Goal: Task Accomplishment & Management: Complete application form

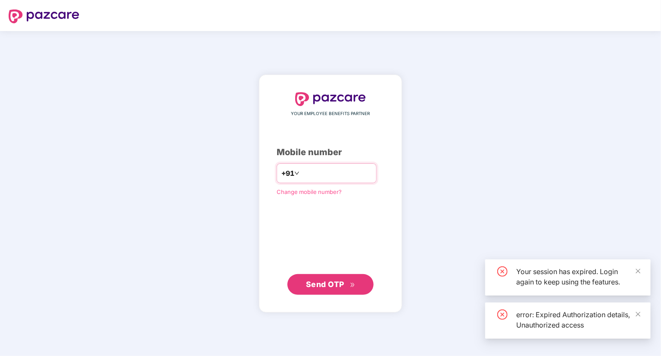
click at [312, 169] on input "number" at bounding box center [336, 173] width 71 height 14
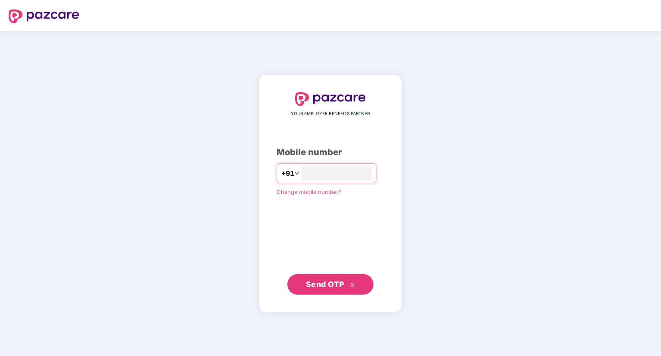
type input "**********"
click at [346, 286] on span "Send OTP" at bounding box center [331, 284] width 50 height 12
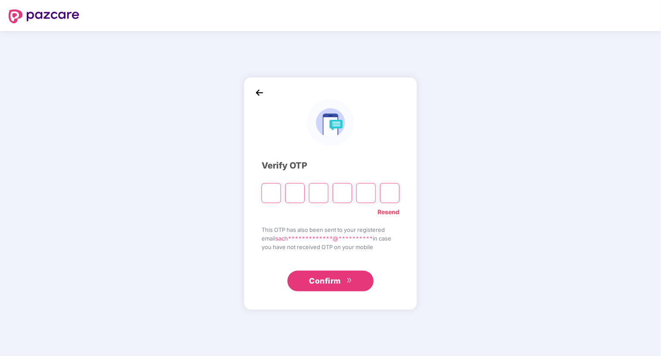
type input "*"
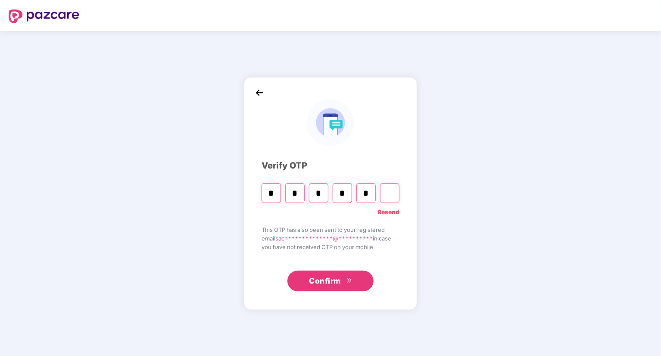
type input "*"
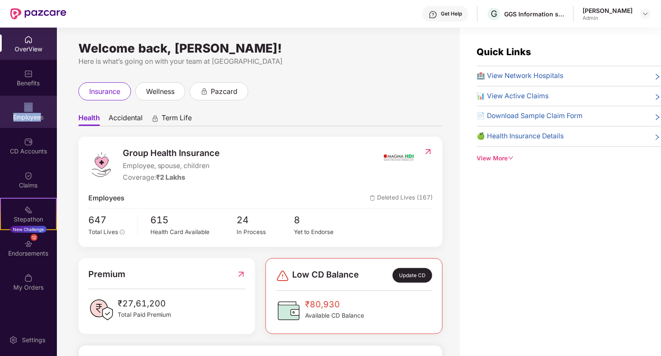
click at [39, 106] on div "Employees" at bounding box center [28, 112] width 57 height 32
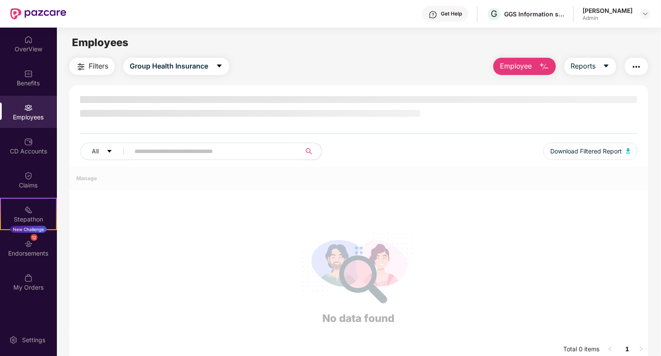
click at [519, 69] on span "Employee" at bounding box center [516, 66] width 32 height 11
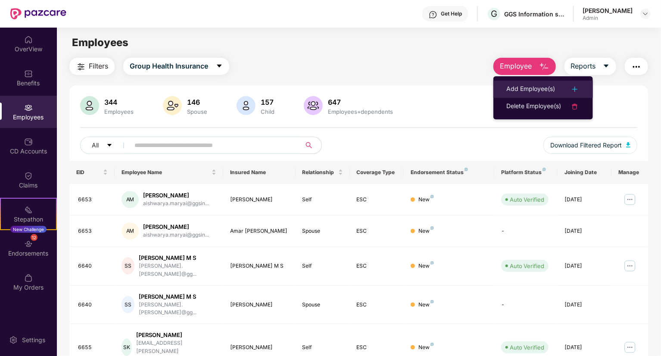
click at [527, 87] on div "Add Employee(s)" at bounding box center [530, 89] width 49 height 10
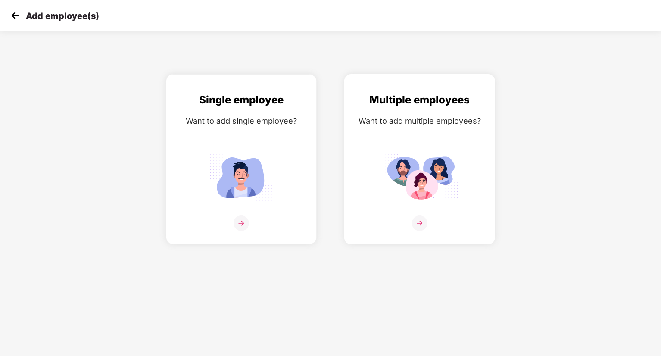
click at [420, 224] on img at bounding box center [420, 223] width 16 height 16
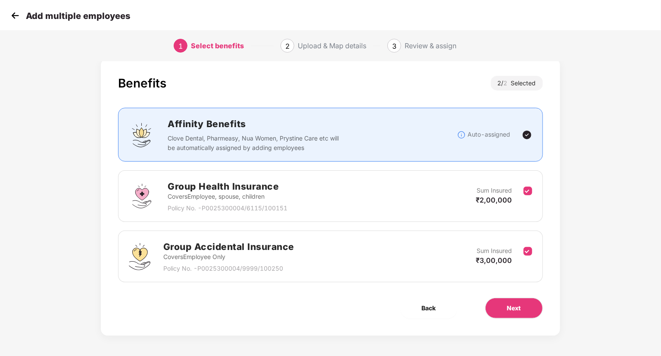
scroll to position [13, 0]
click at [517, 307] on span "Next" at bounding box center [514, 306] width 14 height 9
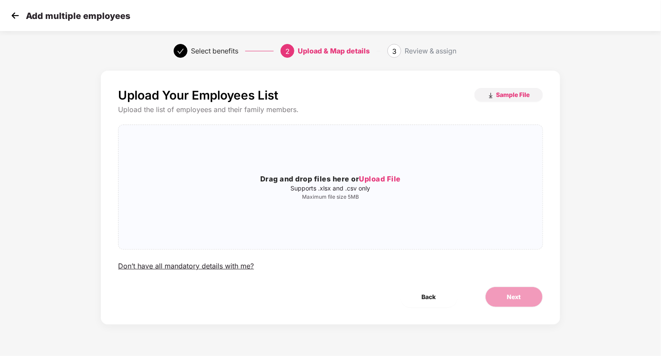
scroll to position [0, 0]
click at [513, 96] on span "Sample File" at bounding box center [513, 94] width 34 height 8
click at [378, 177] on span "Upload File" at bounding box center [380, 178] width 42 height 9
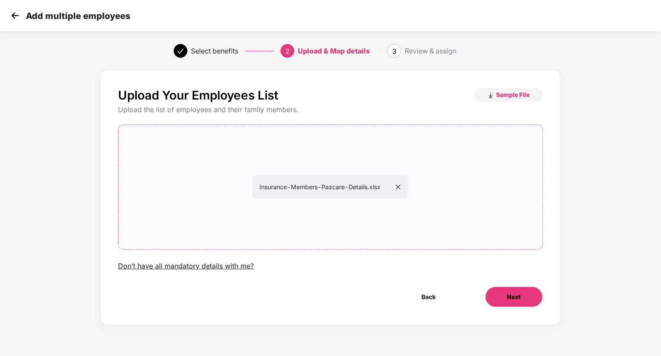
click at [517, 298] on span "Next" at bounding box center [514, 296] width 14 height 9
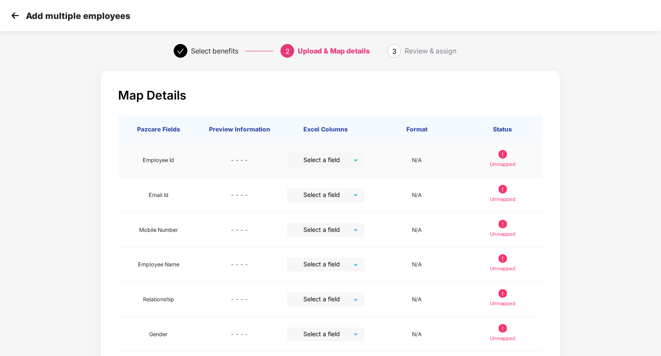
click at [354, 159] on div "Select a field" at bounding box center [326, 160] width 78 height 14
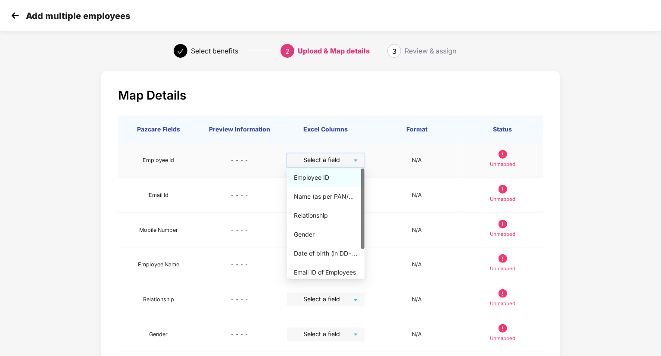
click at [329, 175] on div "Employee ID" at bounding box center [326, 177] width 64 height 9
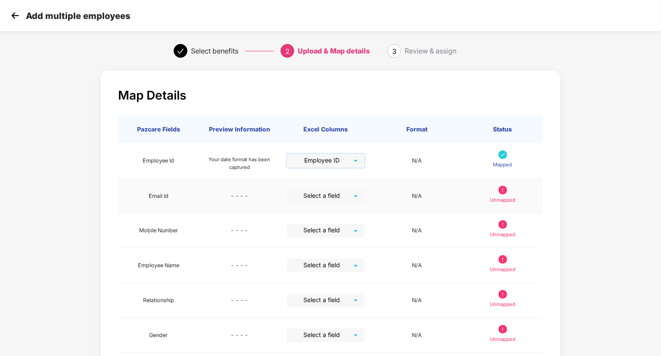
click at [353, 193] on input "search" at bounding box center [323, 195] width 62 height 13
click at [383, 108] on div "Map Details Pazcare Fields Preview Information Excel Columns Format Status Empl…" at bounding box center [330, 273] width 459 height 405
click at [352, 195] on input "search" at bounding box center [323, 195] width 62 height 13
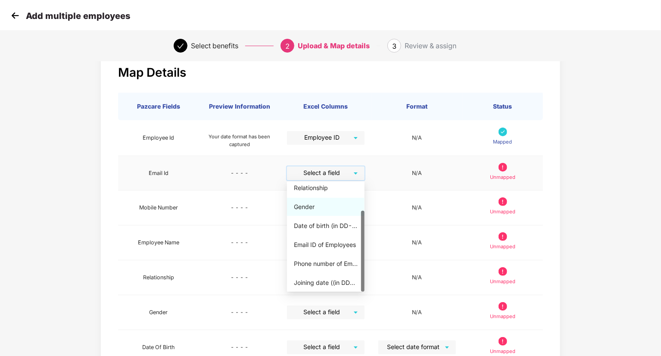
scroll to position [43, 0]
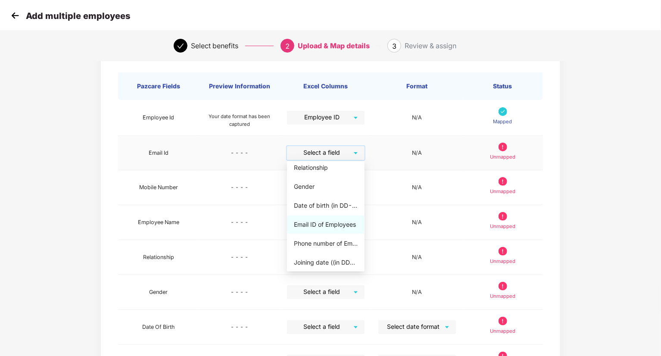
click at [331, 223] on div "Email ID of Employees" at bounding box center [326, 224] width 64 height 9
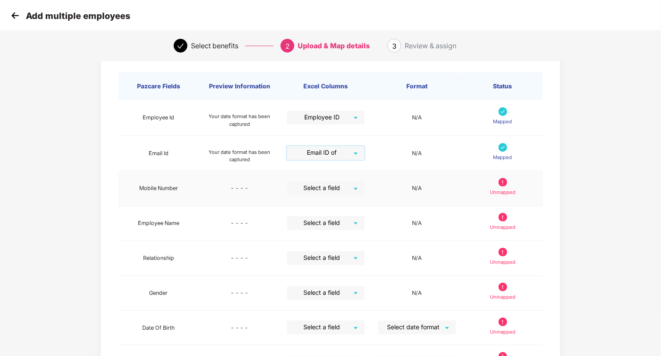
click at [352, 186] on input "search" at bounding box center [323, 187] width 62 height 13
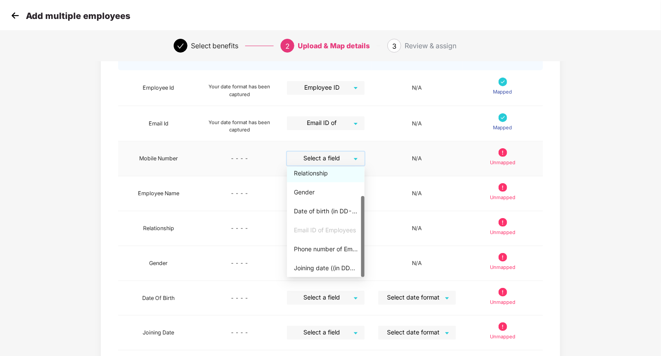
scroll to position [86, 0]
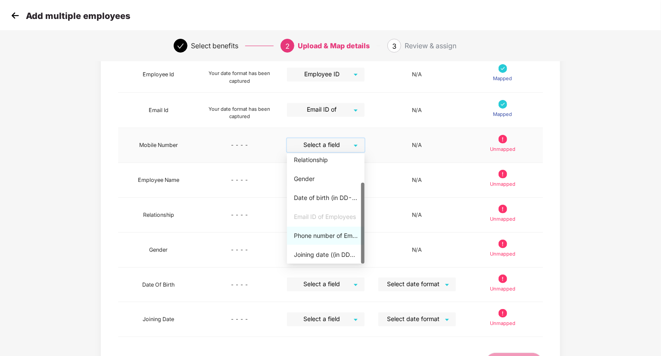
click at [331, 235] on div "Phone number of Employees" at bounding box center [326, 235] width 64 height 9
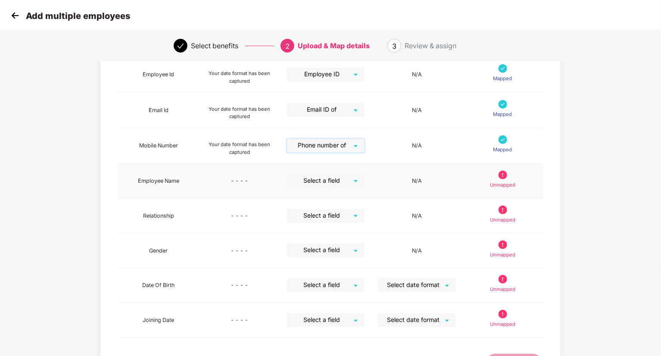
click at [355, 180] on div "Select a field" at bounding box center [326, 181] width 78 height 14
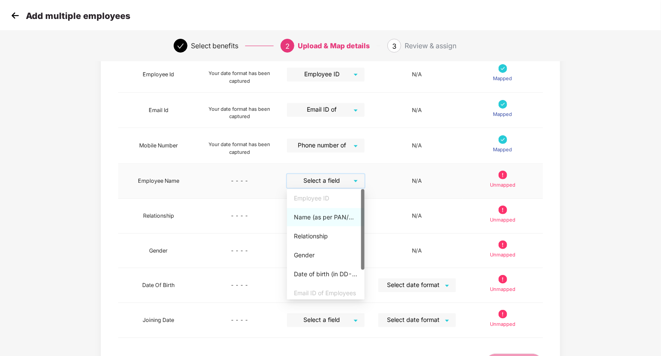
click at [339, 220] on div "Name (as per PAN/Aadhar Card)" at bounding box center [326, 216] width 64 height 9
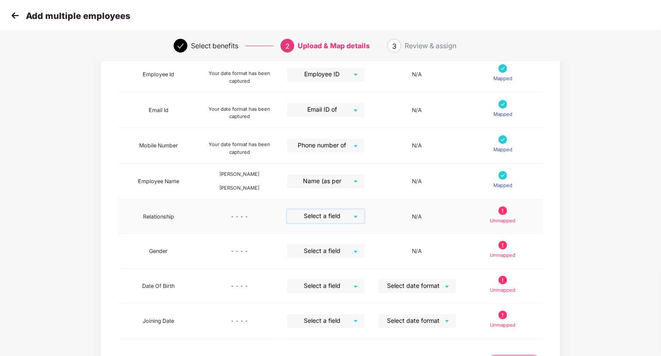
click at [352, 215] on input "search" at bounding box center [323, 215] width 62 height 13
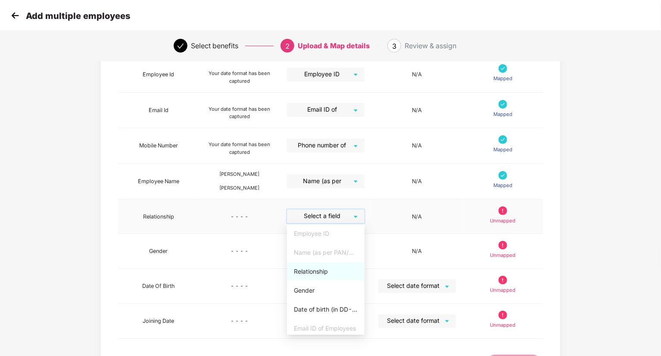
click at [324, 269] on div "Relationship" at bounding box center [326, 271] width 64 height 9
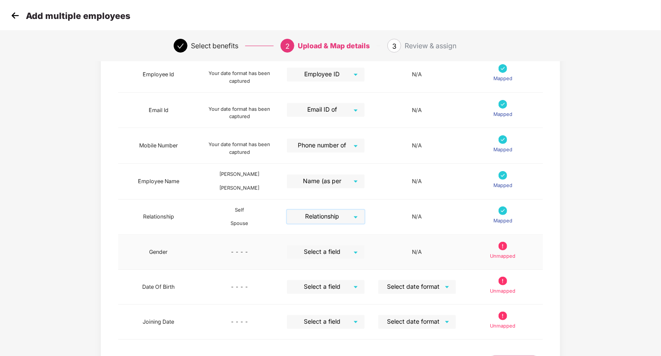
click at [349, 254] on input "search" at bounding box center [323, 251] width 62 height 13
click at [322, 329] on div "Gender" at bounding box center [326, 325] width 64 height 9
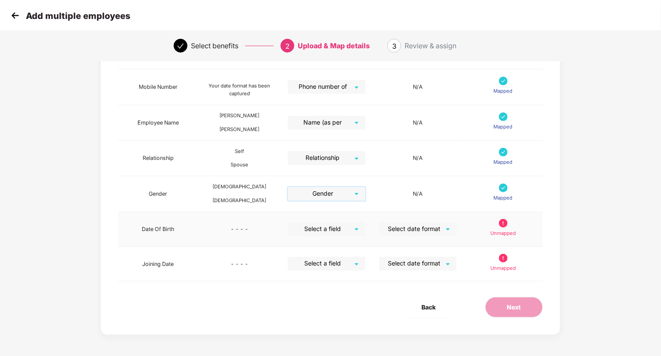
click at [353, 227] on input "search" at bounding box center [324, 228] width 62 height 13
click at [326, 322] on div "Date of birth (in DD-MMM-YYYY format) as per PAN/Aadhar Card" at bounding box center [326, 321] width 64 height 9
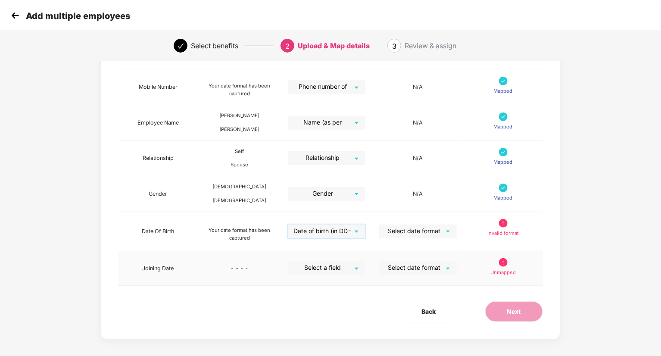
click at [348, 269] on input "search" at bounding box center [324, 267] width 62 height 13
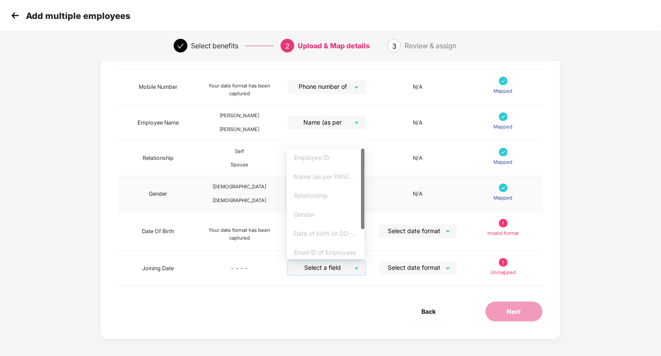
click at [382, 190] on td "N/A" at bounding box center [417, 194] width 91 height 36
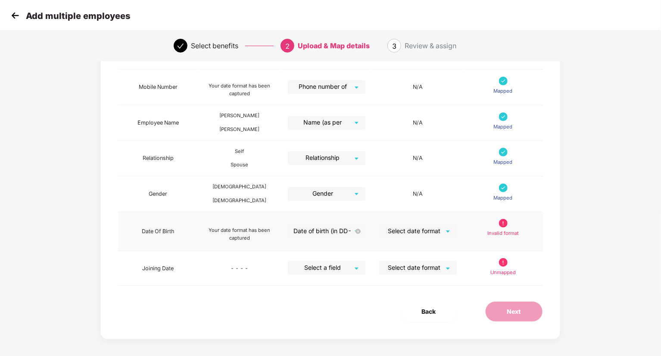
click at [346, 230] on span "Date of birth (in DD-MMM-YYYY format) as per PAN/Aadhar Card" at bounding box center [327, 231] width 68 height 14
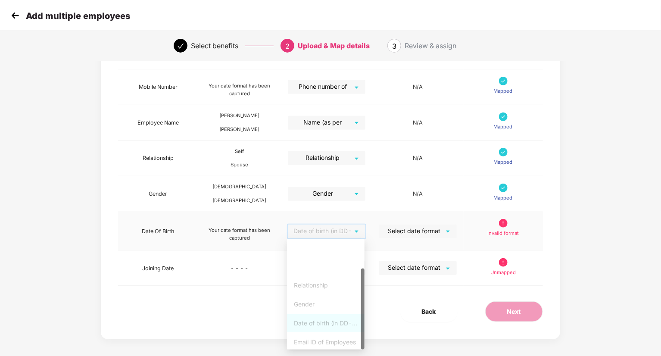
scroll to position [40, 0]
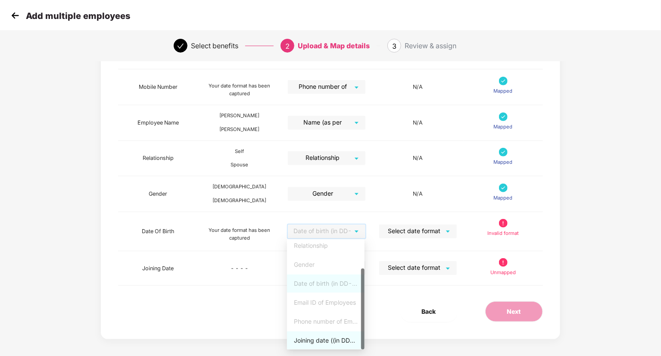
click at [381, 314] on div "Back Next" at bounding box center [330, 311] width 452 height 21
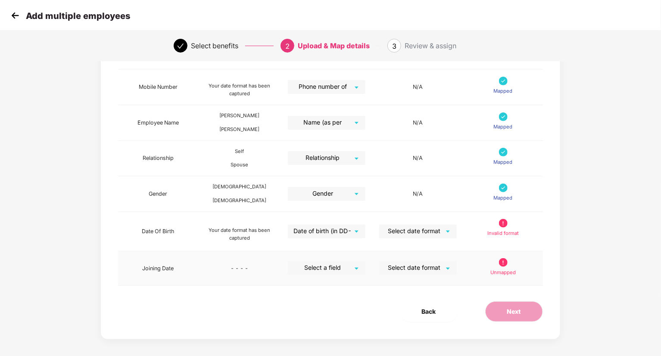
click at [355, 268] on div "Select a field" at bounding box center [327, 268] width 78 height 14
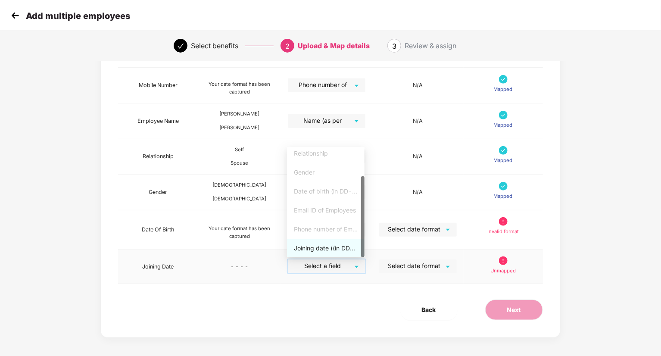
scroll to position [149, 0]
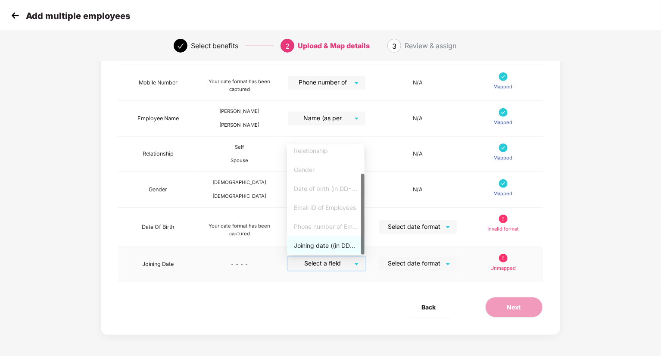
click at [332, 245] on div "Joining date ((in DD-MMM-YYYY format)" at bounding box center [326, 245] width 64 height 9
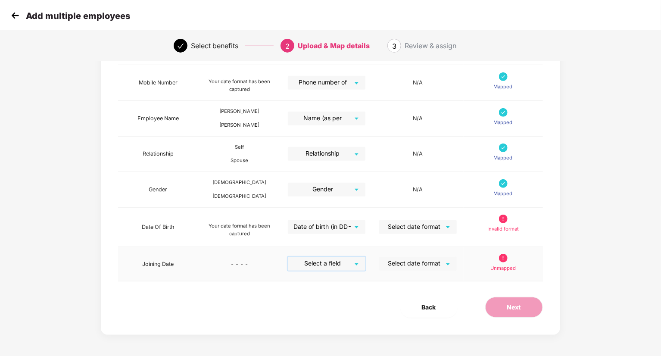
click at [357, 263] on div "Select a field" at bounding box center [327, 264] width 78 height 14
click at [350, 279] on td "Select a field" at bounding box center [326, 264] width 91 height 35
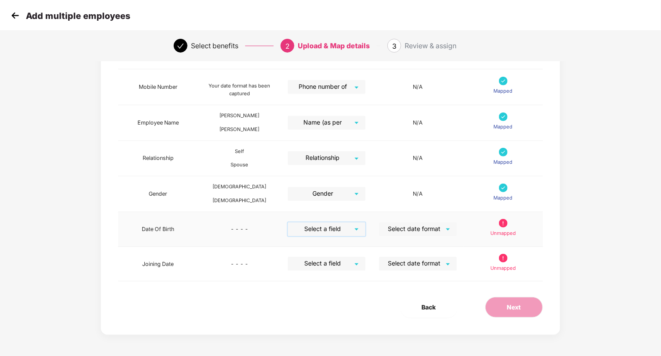
click at [356, 230] on div "Select a field" at bounding box center [327, 229] width 78 height 14
click at [196, 302] on div "Back Next" at bounding box center [330, 307] width 452 height 21
click at [426, 228] on input "search" at bounding box center [415, 228] width 62 height 13
click at [443, 228] on input "search" at bounding box center [415, 228] width 62 height 13
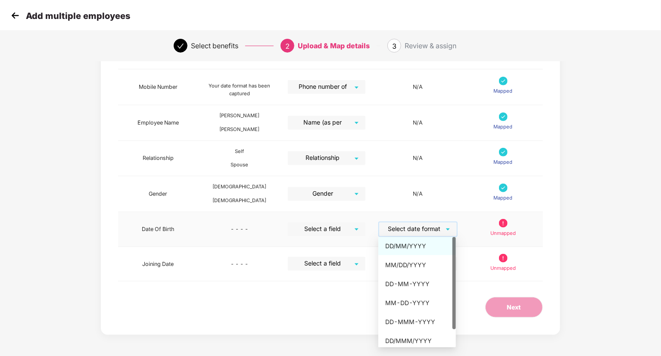
click at [411, 247] on div "DD/MM/YYYY" at bounding box center [417, 245] width 64 height 9
click at [344, 230] on input "search" at bounding box center [324, 228] width 62 height 13
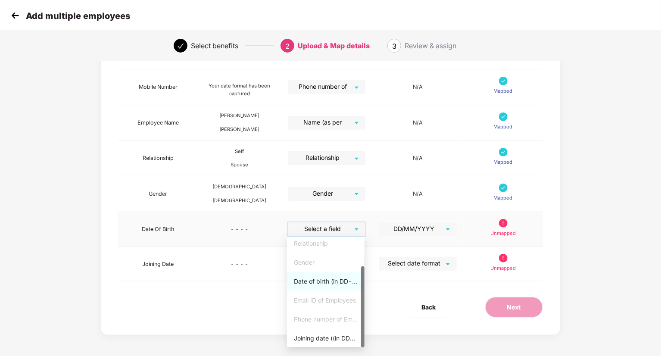
click at [325, 280] on div "Date of birth (in DD-MMM-YYYY format) as per PAN/Aadhar Card" at bounding box center [326, 281] width 64 height 9
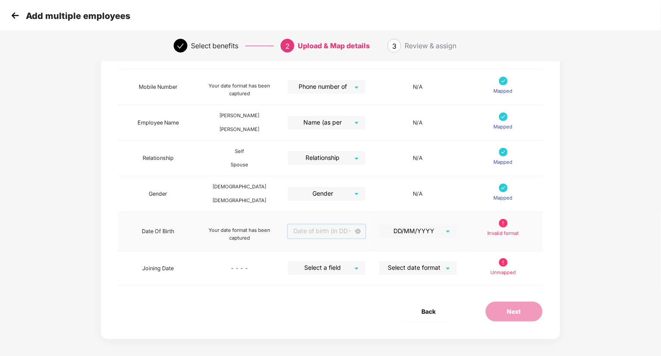
click at [355, 226] on span "Date of birth (in DD-MMM-YYYY format) as per PAN/Aadhar Card" at bounding box center [327, 231] width 68 height 14
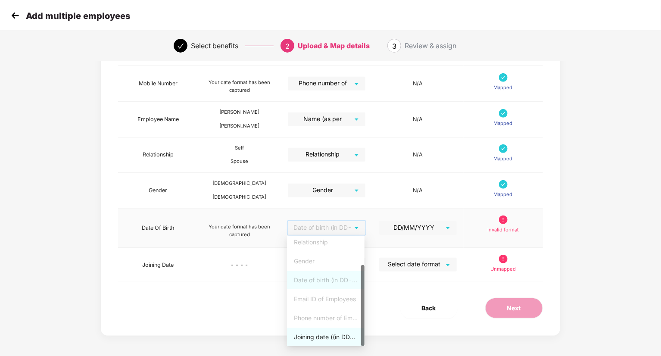
scroll to position [149, 0]
click at [333, 282] on div "Date of birth (in DD-MMM-YYYY format) as per PAN/Aadhar Card" at bounding box center [326, 278] width 64 height 9
click at [387, 201] on td "N/A" at bounding box center [417, 190] width 91 height 36
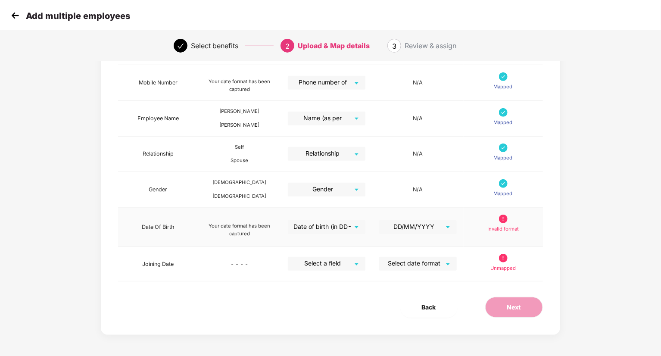
click at [439, 226] on span "DD/MM/YYYY" at bounding box center [418, 227] width 68 height 14
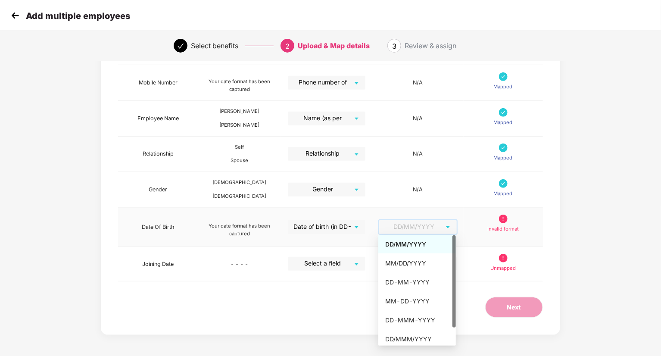
click at [415, 246] on div "DD/MM/YYYY" at bounding box center [417, 244] width 64 height 9
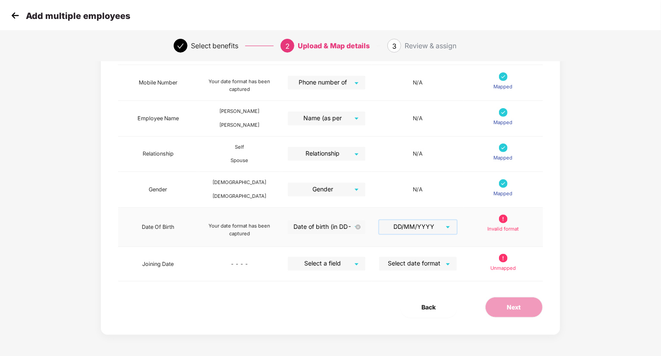
click at [348, 227] on span "Date of birth (in DD-MMM-YYYY format) as per PAN/Aadhar Card" at bounding box center [327, 227] width 68 height 14
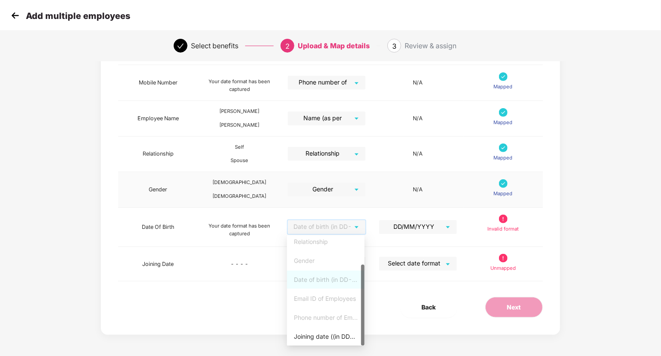
click at [383, 181] on td "N/A" at bounding box center [417, 190] width 91 height 36
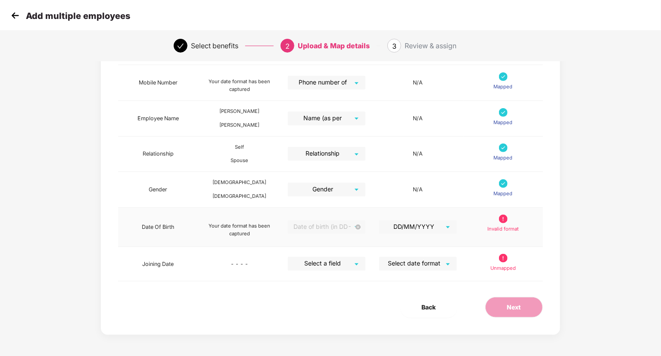
click at [335, 226] on span "Date of birth (in DD-MMM-YYYY format) as per PAN/Aadhar Card" at bounding box center [327, 227] width 68 height 14
click at [390, 182] on td "N/A" at bounding box center [417, 190] width 91 height 36
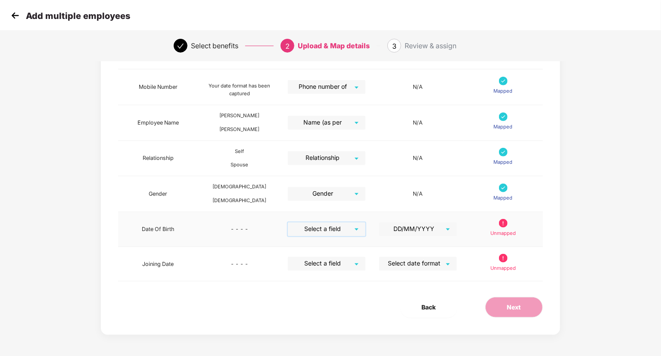
click at [355, 226] on div "Select a field" at bounding box center [327, 229] width 78 height 14
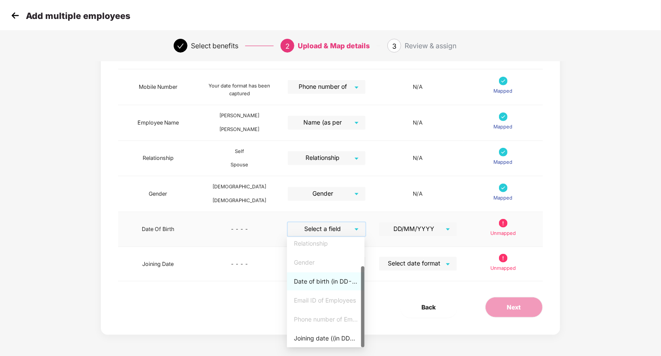
click at [341, 283] on div "Date of birth (in DD-MMM-YYYY format) as per PAN/Aadhar Card" at bounding box center [326, 281] width 64 height 9
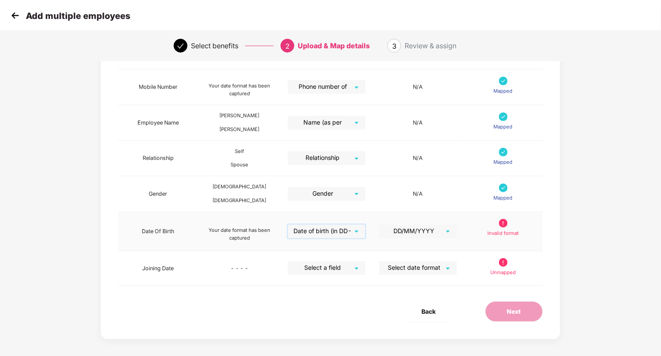
scroll to position [149, 0]
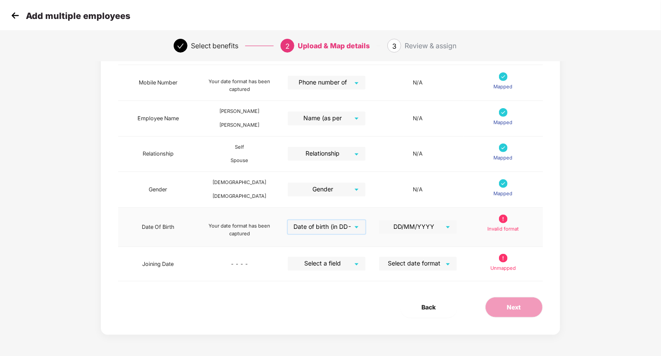
click at [483, 222] on div "Invalid format" at bounding box center [502, 227] width 65 height 25
click at [495, 221] on div "Invalid format" at bounding box center [502, 227] width 65 height 25
click at [498, 221] on div "Invalid format" at bounding box center [502, 227] width 65 height 25
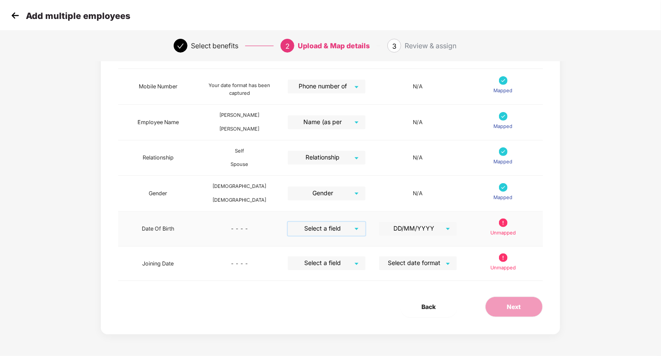
scroll to position [145, 0]
drag, startPoint x: 498, startPoint y: 221, endPoint x: 357, endPoint y: 226, distance: 141.4
click at [355, 229] on div "Select a field" at bounding box center [327, 229] width 78 height 14
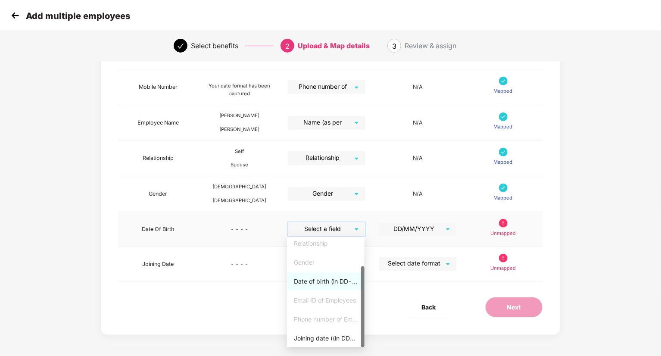
click at [334, 281] on div "Date of birth (in DD-MMM-YYYY format) as per PAN/Aadhar Card" at bounding box center [326, 281] width 64 height 9
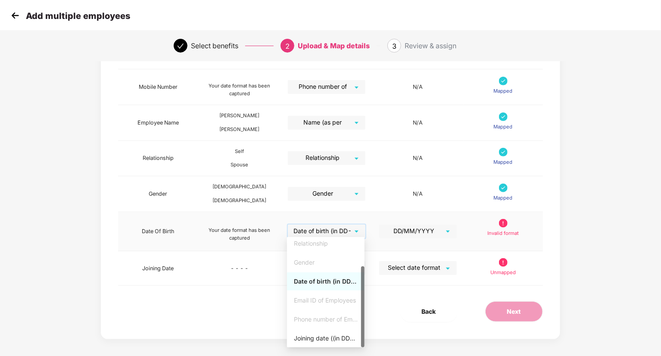
scroll to position [149, 0]
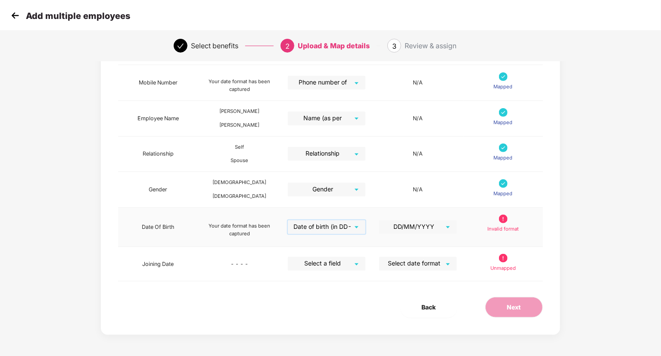
click at [501, 219] on img at bounding box center [503, 219] width 9 height 9
click at [352, 223] on span "Date of birth (in DD-MMM-YYYY format) as per PAN/Aadhar Card" at bounding box center [327, 227] width 68 height 14
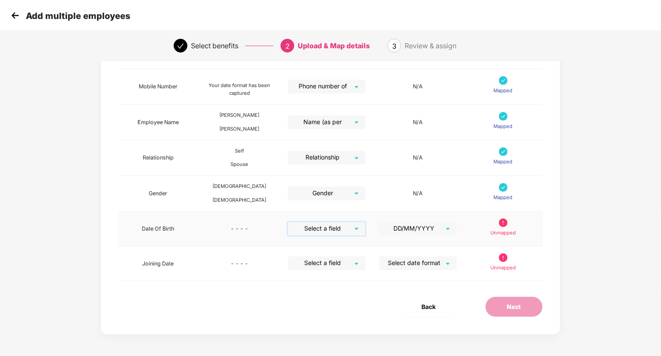
scroll to position [145, 0]
click at [354, 226] on div "Select a field" at bounding box center [327, 229] width 78 height 14
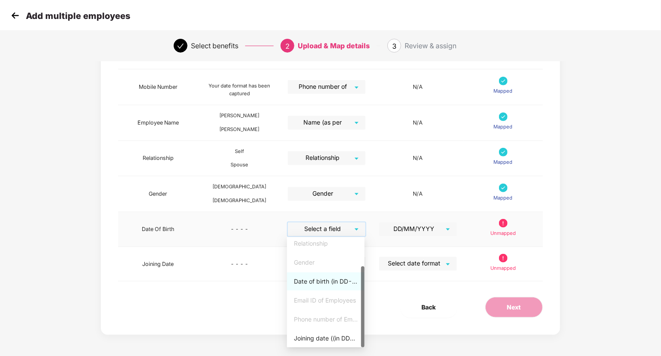
click at [333, 283] on div "Date of birth (in DD-MMM-YYYY format) as per PAN/Aadhar Card" at bounding box center [326, 281] width 64 height 9
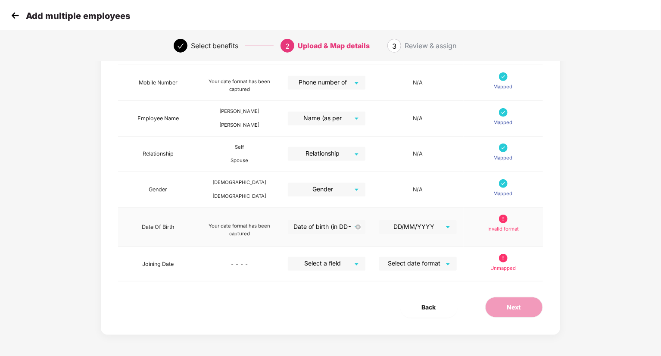
click at [507, 221] on img at bounding box center [503, 219] width 9 height 9
click at [448, 224] on span "DD/MM/YYYY" at bounding box center [418, 227] width 68 height 14
click at [437, 223] on span "DD/MM/YYYY" at bounding box center [418, 227] width 68 height 14
click at [352, 262] on input "search" at bounding box center [324, 263] width 62 height 13
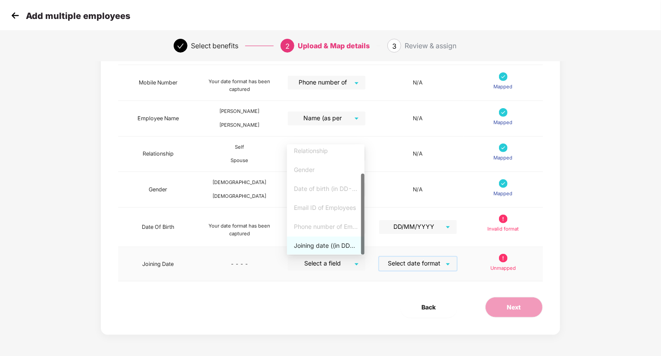
click at [435, 266] on input "search" at bounding box center [415, 263] width 62 height 13
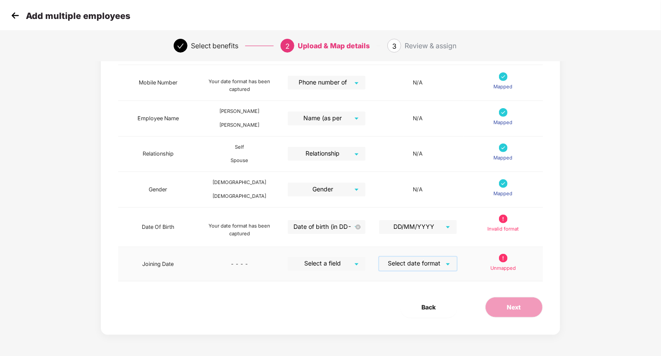
click at [452, 263] on div "Select date format" at bounding box center [418, 264] width 78 height 14
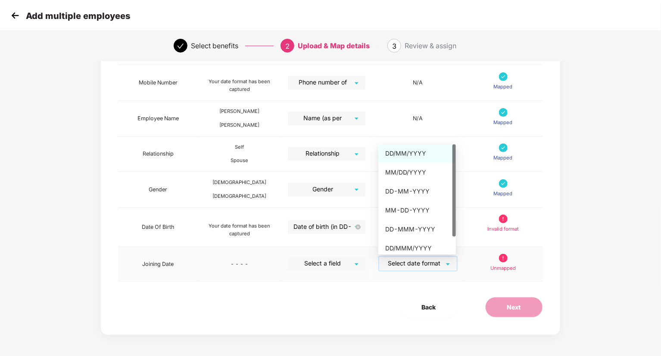
click at [415, 154] on div "DD/MM/YYYY" at bounding box center [417, 153] width 64 height 9
click at [413, 156] on div "DD/MM/YYYY" at bounding box center [417, 153] width 64 height 9
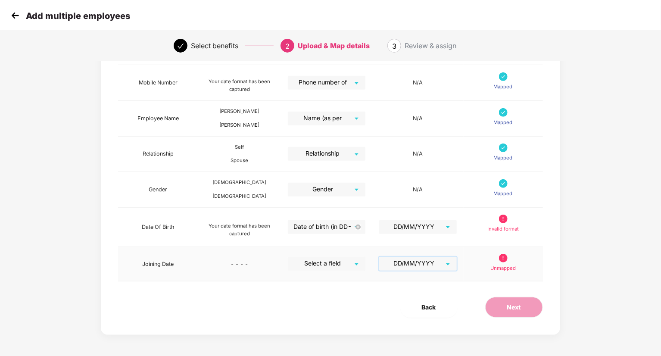
click at [353, 266] on input "search" at bounding box center [324, 263] width 62 height 13
click at [353, 288] on div "Map Details Pazcare Fields Preview Information Excel Columns Format Status Empl…" at bounding box center [330, 128] width 459 height 413
click at [446, 262] on span "DD/MM/YYYY" at bounding box center [418, 264] width 68 height 14
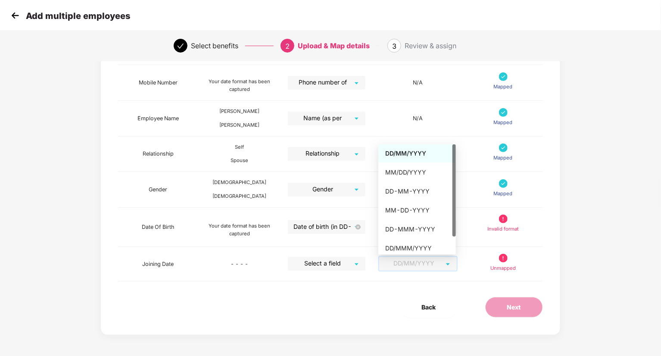
click at [360, 294] on div "Map Details Pazcare Fields Preview Information Excel Columns Format Status Empl…" at bounding box center [330, 128] width 459 height 413
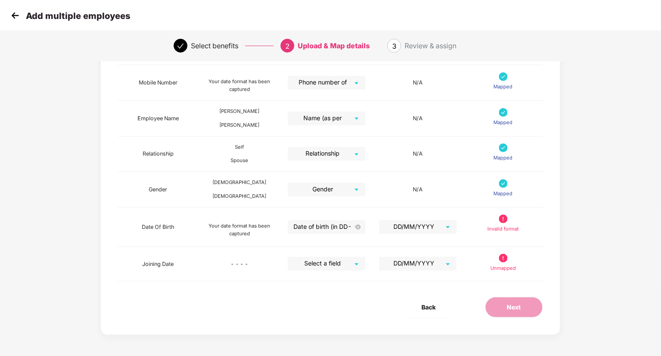
click at [7, 15] on div "Add multiple employees" at bounding box center [330, 15] width 661 height 31
click at [12, 14] on img at bounding box center [15, 15] width 13 height 13
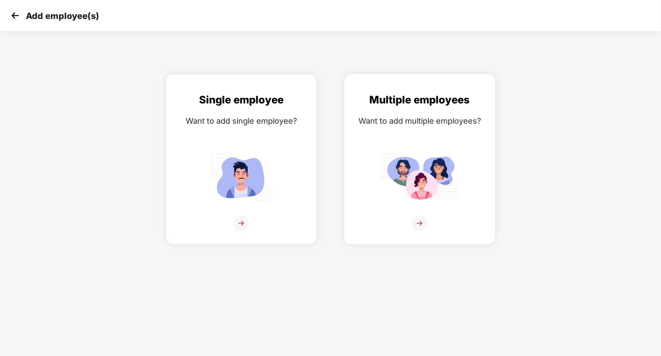
click at [420, 222] on img at bounding box center [420, 223] width 16 height 16
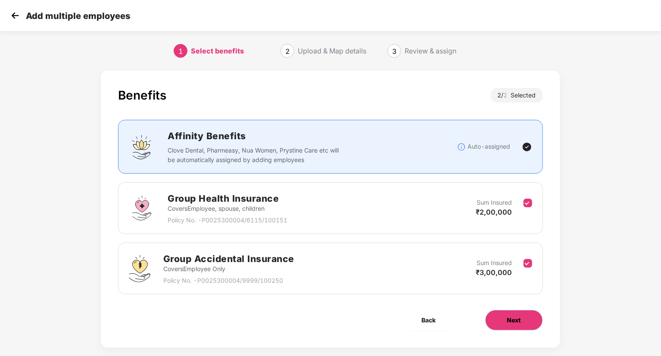
click at [504, 321] on button "Next" at bounding box center [514, 320] width 58 height 21
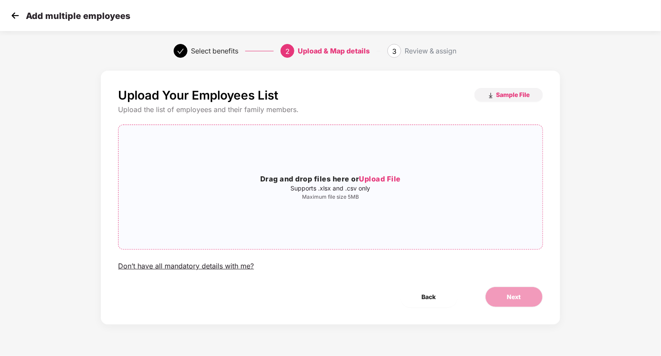
click at [387, 180] on span "Upload File" at bounding box center [380, 178] width 42 height 9
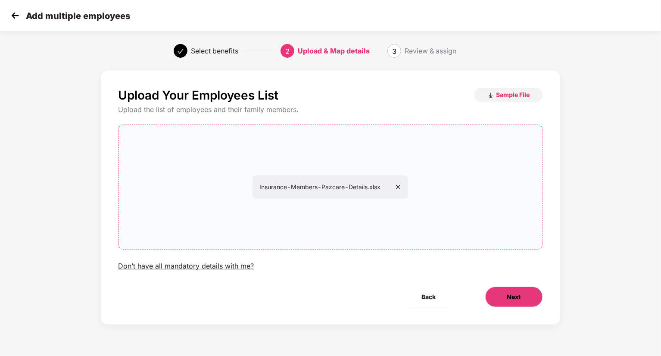
click at [517, 299] on span "Next" at bounding box center [514, 296] width 14 height 9
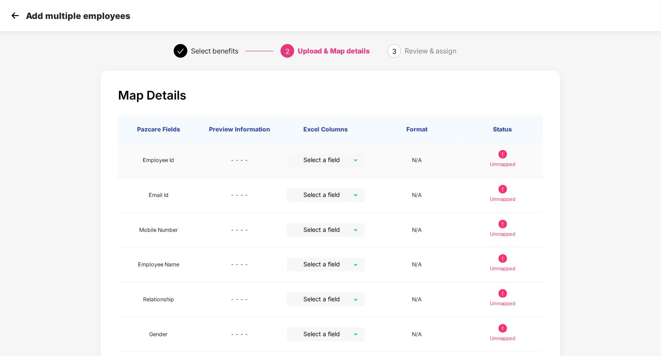
click at [343, 163] on input "search" at bounding box center [323, 159] width 62 height 13
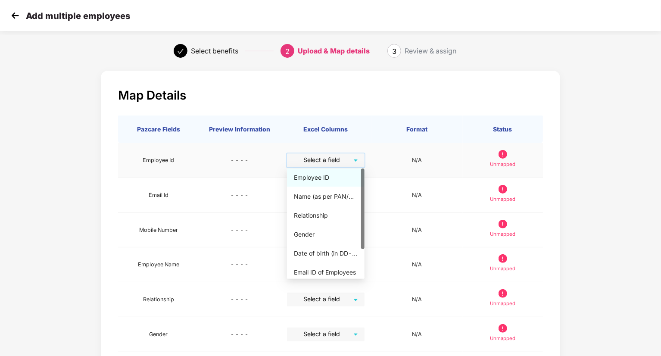
click at [331, 181] on div "Employee ID" at bounding box center [326, 177] width 64 height 9
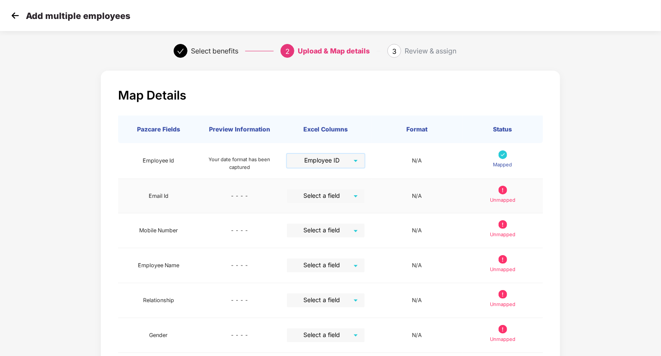
click at [339, 194] on input "search" at bounding box center [323, 195] width 62 height 13
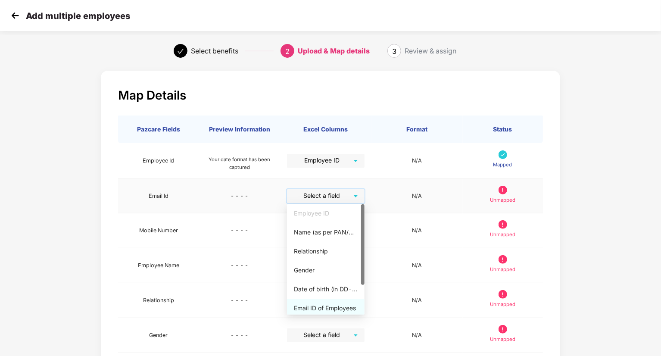
click at [332, 308] on div "Email ID of Employees" at bounding box center [326, 307] width 64 height 9
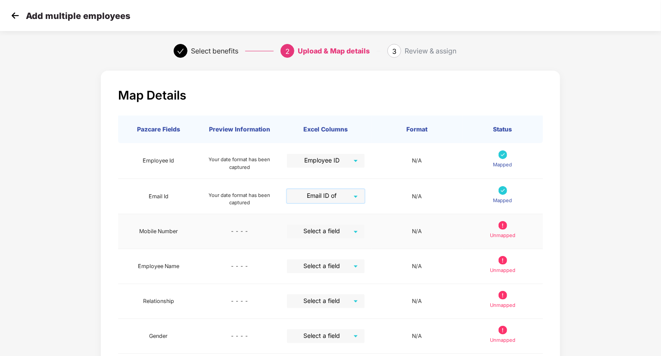
click at [341, 230] on input "search" at bounding box center [323, 230] width 62 height 13
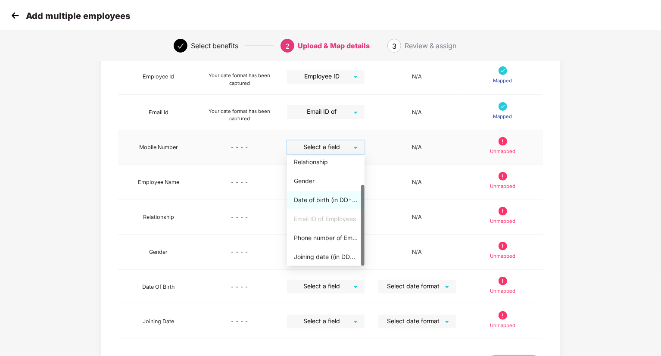
scroll to position [86, 0]
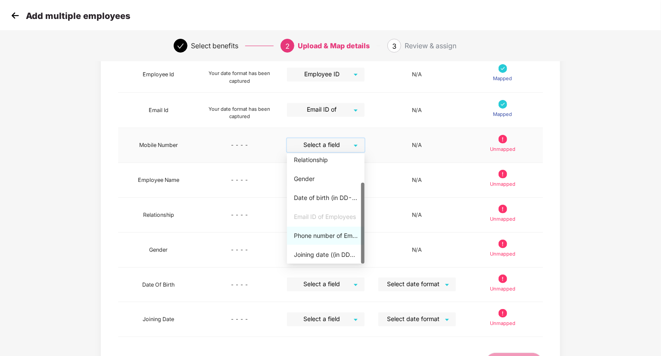
click at [327, 236] on div "Phone number of Employees" at bounding box center [326, 235] width 64 height 9
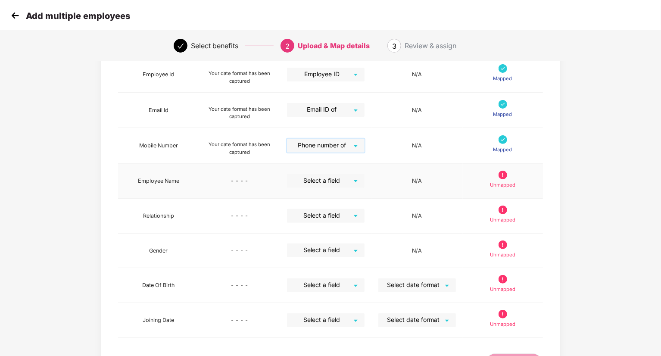
click at [336, 184] on input "search" at bounding box center [323, 180] width 62 height 13
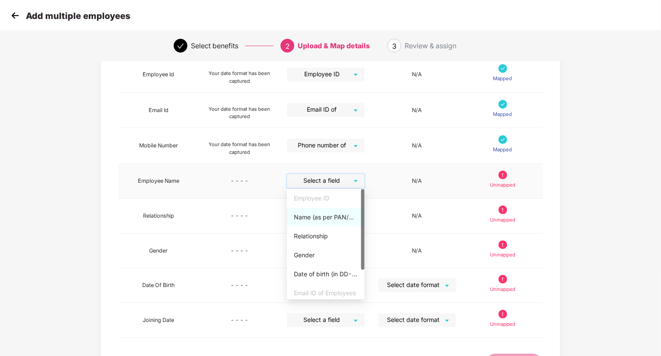
click at [329, 216] on div "Name (as per PAN/Aadhar Card)" at bounding box center [326, 216] width 64 height 9
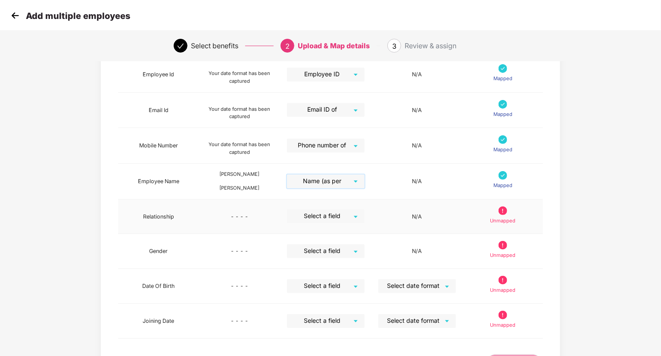
click at [333, 209] on input "search" at bounding box center [323, 215] width 62 height 13
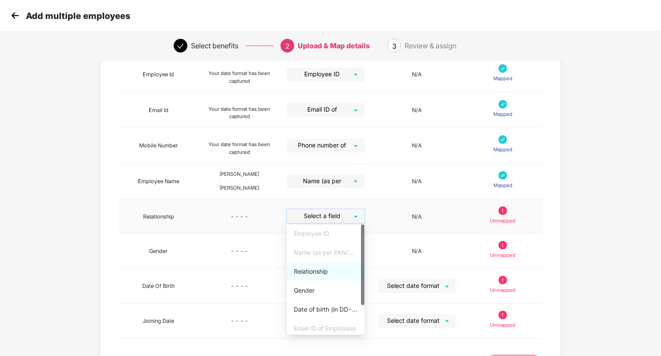
click at [330, 275] on div "Relationship" at bounding box center [326, 271] width 64 height 9
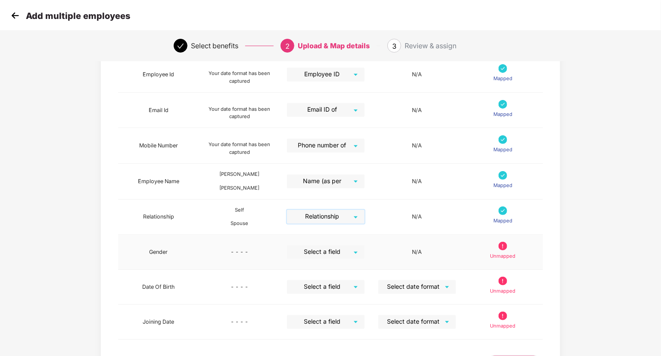
click at [343, 250] on input "search" at bounding box center [323, 251] width 62 height 13
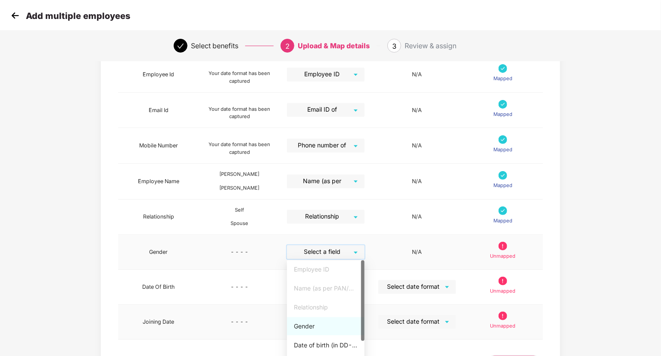
drag, startPoint x: 314, startPoint y: 324, endPoint x: 312, endPoint y: 317, distance: 6.7
click at [314, 324] on div "Gender" at bounding box center [326, 325] width 64 height 9
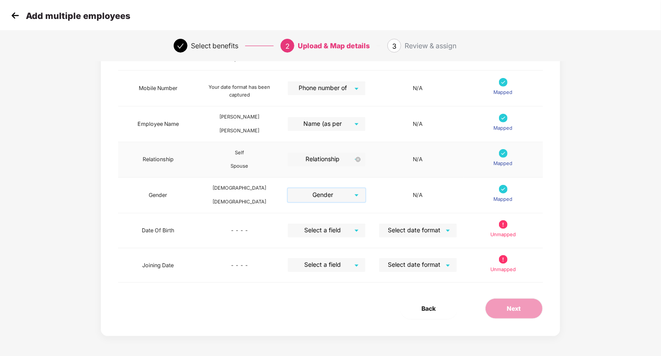
scroll to position [145, 0]
click at [333, 227] on input "search" at bounding box center [324, 228] width 62 height 13
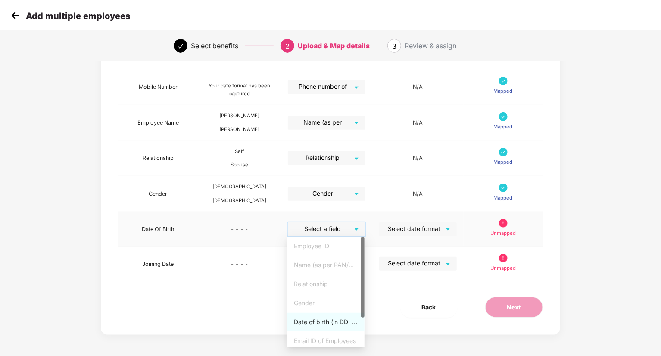
click at [319, 319] on div "Date of birth (in DD-MMM-YYYY format) as per PAN/Aadhar Card" at bounding box center [326, 321] width 64 height 9
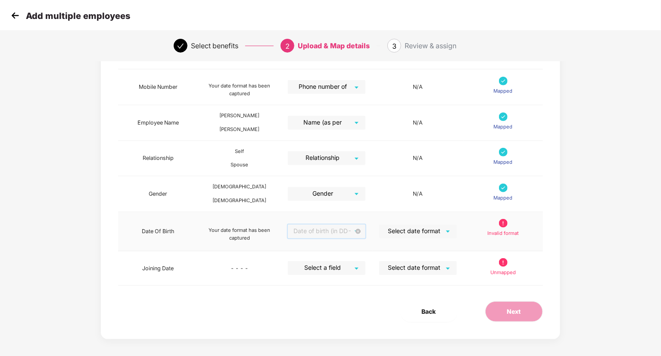
click at [340, 232] on span "Date of birth (in DD-MMM-YYYY format) as per PAN/Aadhar Card" at bounding box center [327, 231] width 68 height 14
click at [326, 325] on div "Date of birth (in DD-MMM-YYYY format) as per PAN/Aadhar Card" at bounding box center [326, 323] width 64 height 9
click at [325, 325] on div "Date of birth (in DD-MMM-YYYY format) as per PAN/Aadhar Card" at bounding box center [326, 323] width 64 height 9
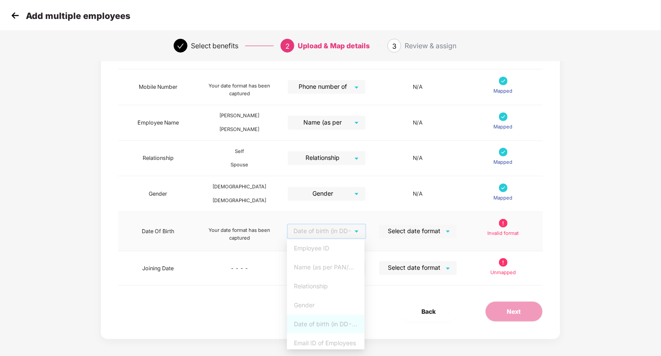
click at [325, 325] on div "Date of birth (in DD-MMM-YYYY format) as per PAN/Aadhar Card" at bounding box center [326, 323] width 64 height 9
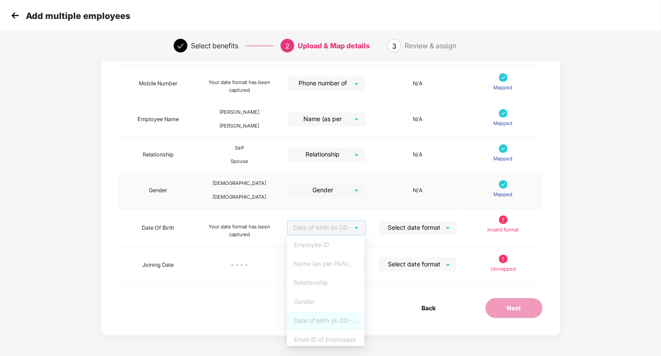
scroll to position [149, 0]
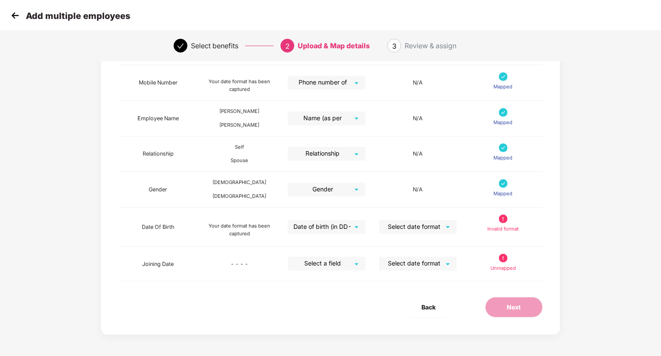
click at [234, 313] on div "Back Next" at bounding box center [330, 307] width 452 height 21
click at [343, 262] on input "search" at bounding box center [324, 263] width 62 height 13
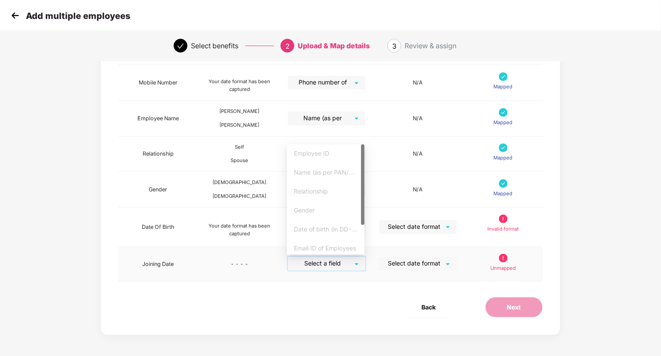
scroll to position [40, 0]
click at [323, 247] on div "Joining date ((in DD-MM-YYYY format)" at bounding box center [326, 245] width 64 height 9
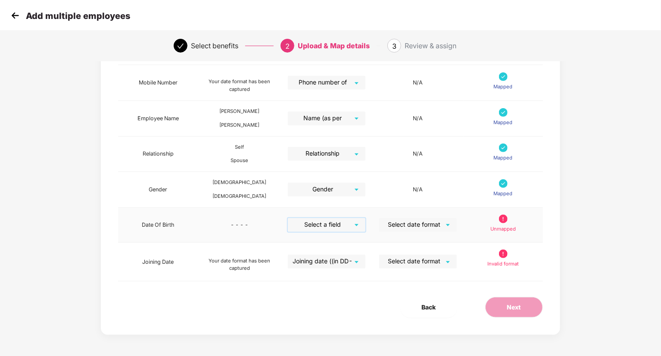
click at [355, 223] on div "Select a field" at bounding box center [327, 225] width 78 height 14
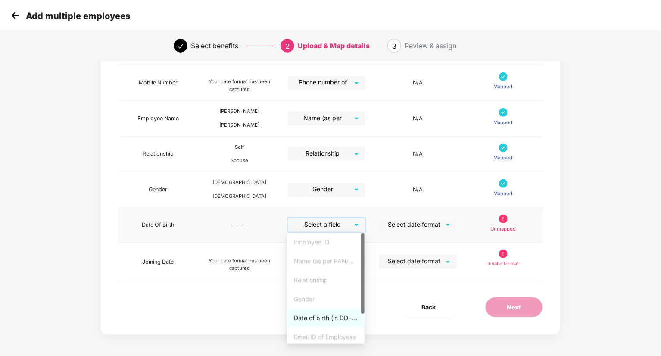
click at [320, 321] on div "Date of birth (in DD-MMM-YYYY format) as per PAN/Aadhar Card" at bounding box center [326, 317] width 64 height 9
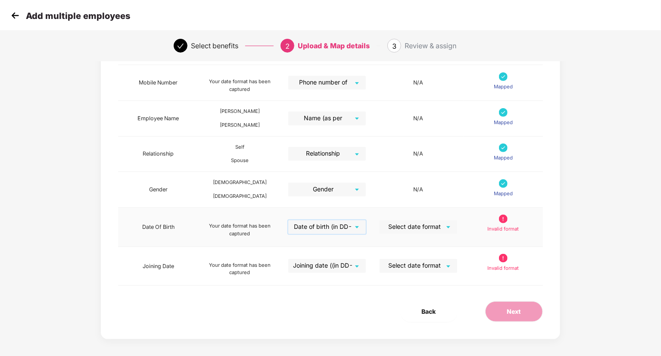
click at [445, 224] on input "search" at bounding box center [415, 226] width 62 height 13
click at [445, 228] on input "search" at bounding box center [415, 226] width 62 height 13
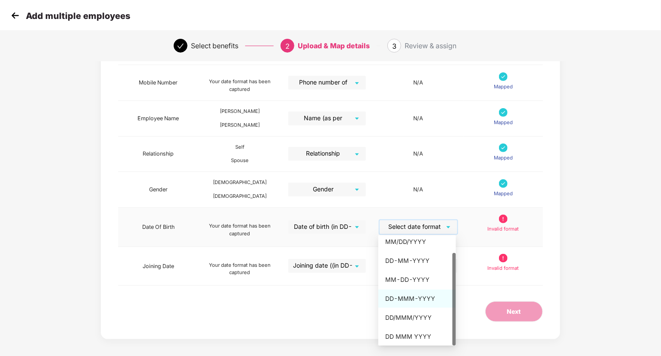
scroll to position [0, 0]
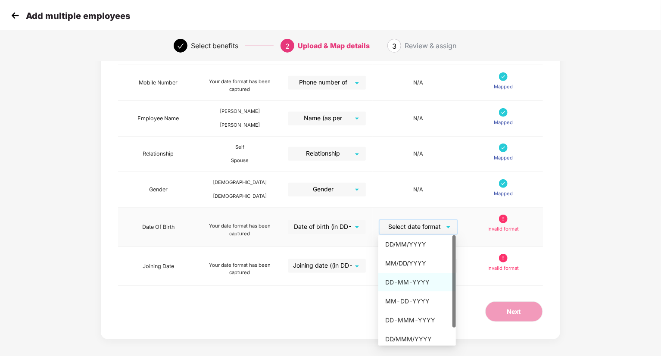
click at [417, 284] on div "DD-MM-YYYY" at bounding box center [417, 281] width 64 height 9
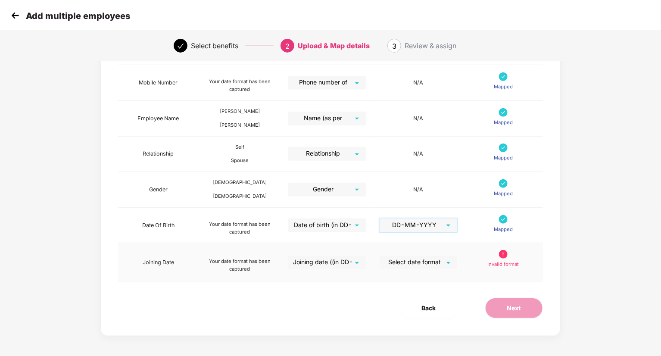
click at [433, 260] on input "search" at bounding box center [415, 261] width 62 height 13
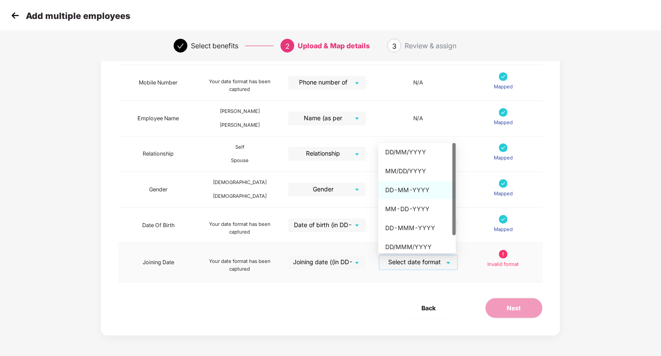
click at [414, 191] on div "DD-MM-YYYY" at bounding box center [417, 189] width 64 height 9
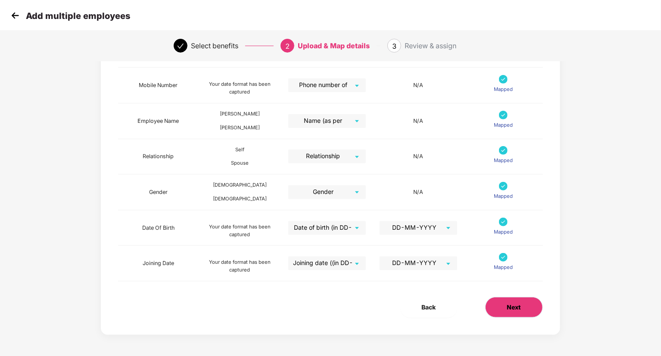
click at [529, 303] on button "Next" at bounding box center [514, 307] width 58 height 21
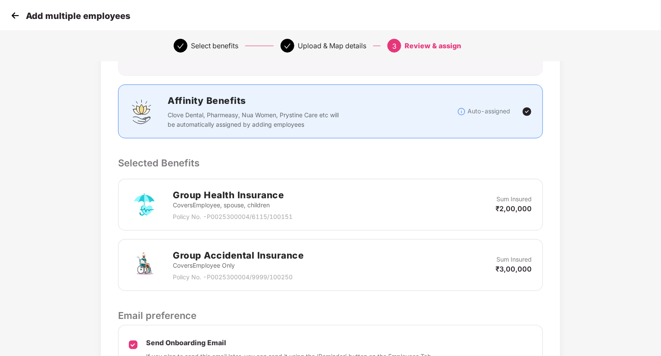
scroll to position [184, 0]
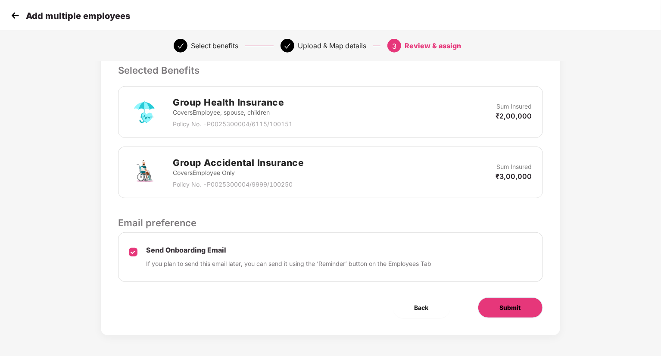
click at [507, 303] on span "Submit" at bounding box center [510, 307] width 21 height 9
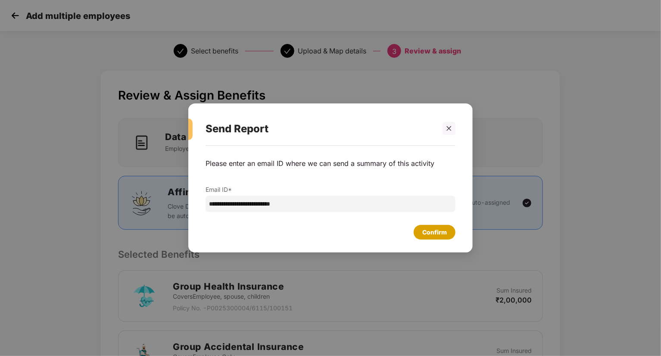
click at [436, 233] on div "Confirm" at bounding box center [434, 231] width 25 height 9
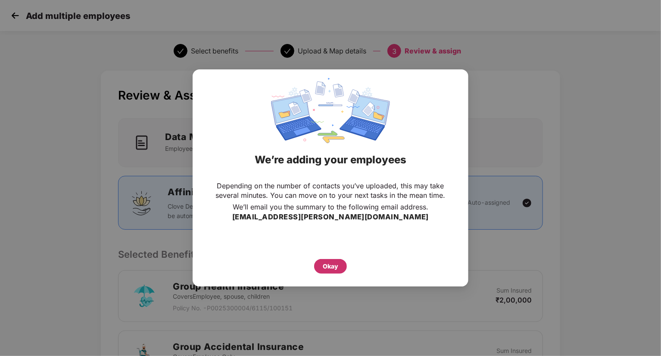
click at [333, 264] on div "Okay" at bounding box center [331, 266] width 16 height 9
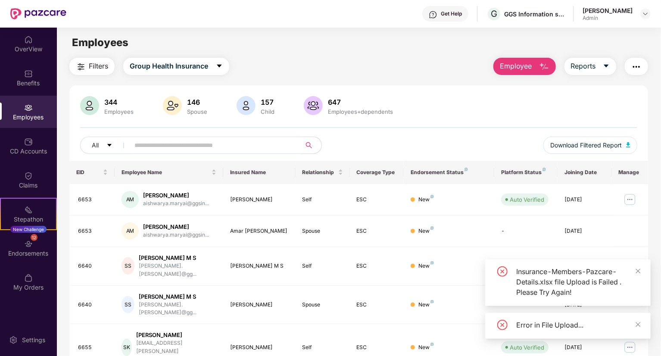
click at [232, 143] on input "text" at bounding box center [211, 145] width 155 height 13
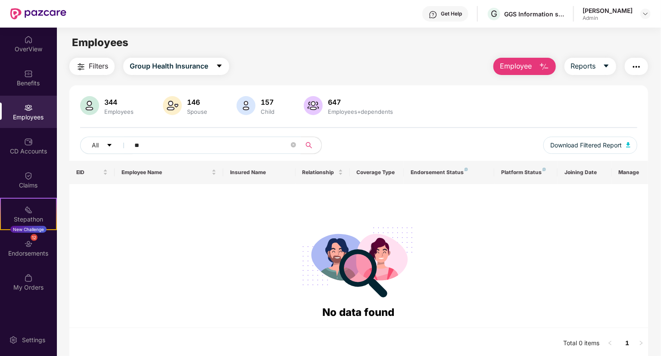
type input "*"
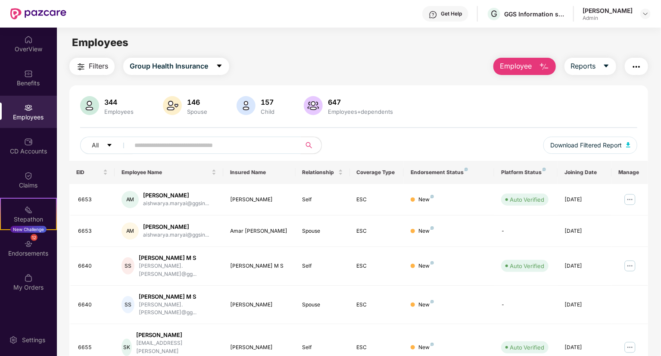
click at [158, 144] on input "text" at bounding box center [211, 145] width 155 height 13
type input "****"
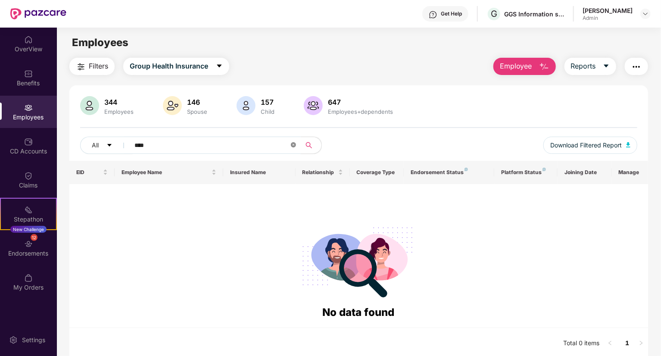
click at [293, 145] on icon "close-circle" at bounding box center [293, 144] width 5 height 5
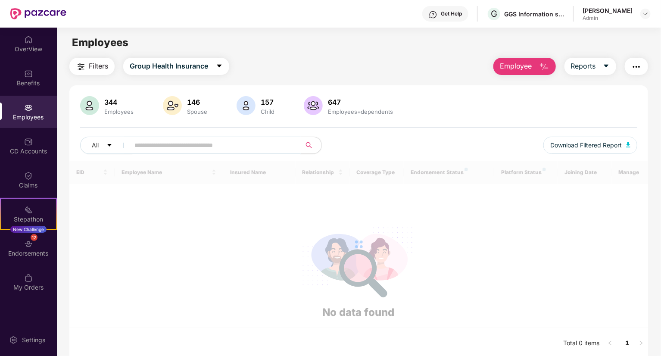
click at [151, 142] on input "text" at bounding box center [211, 145] width 155 height 13
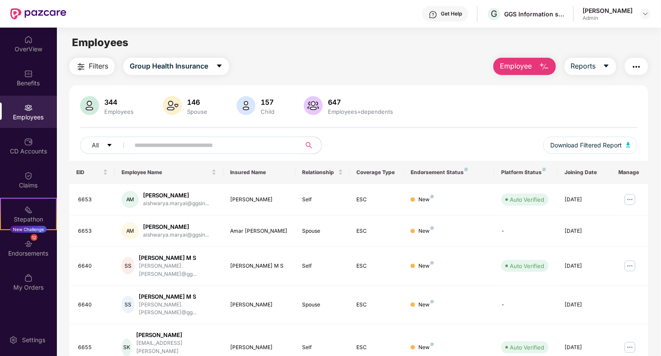
click at [151, 142] on input "text" at bounding box center [211, 145] width 155 height 13
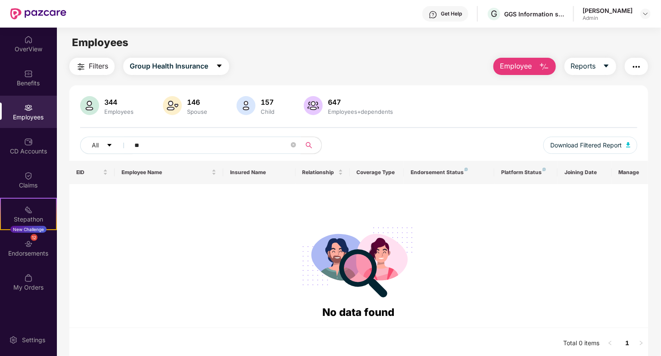
type input "*"
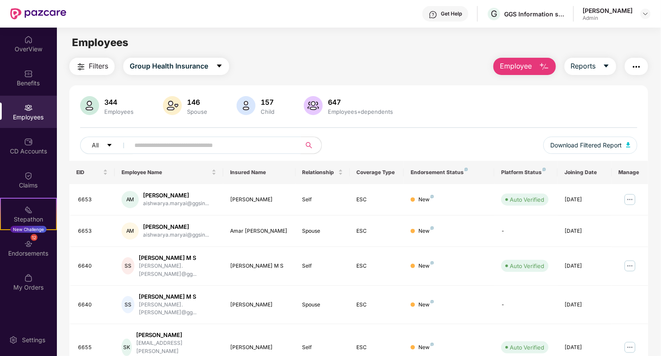
click at [146, 143] on input "text" at bounding box center [211, 145] width 155 height 13
paste input "****"
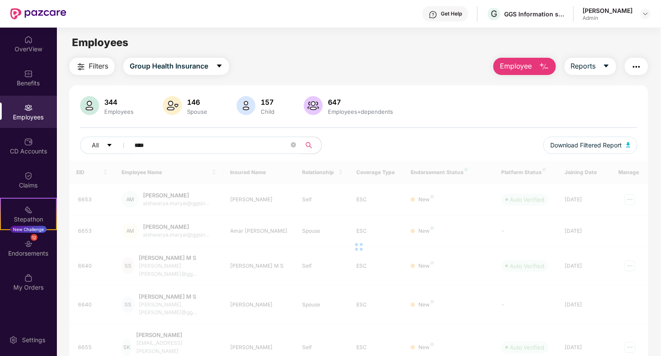
type input "****"
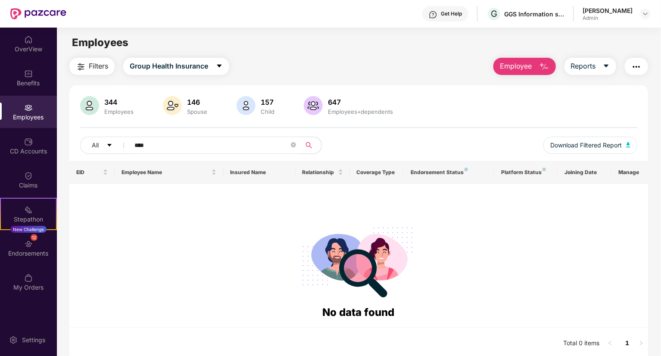
click at [292, 144] on icon "close-circle" at bounding box center [293, 144] width 5 height 5
